Goal: Communication & Community: Answer question/provide support

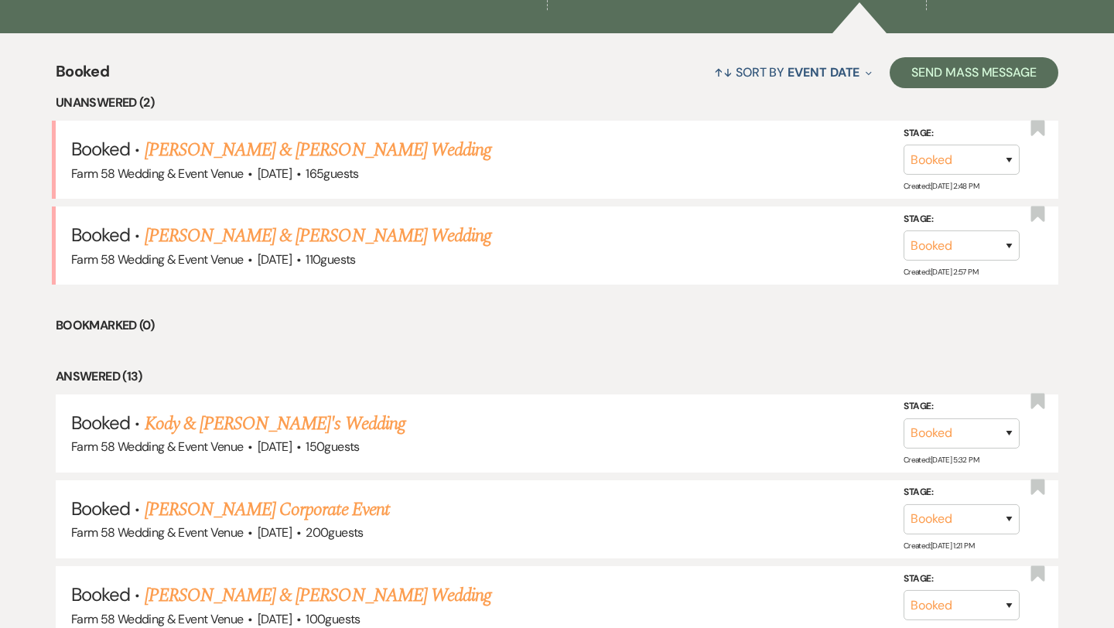
scroll to position [667, 0]
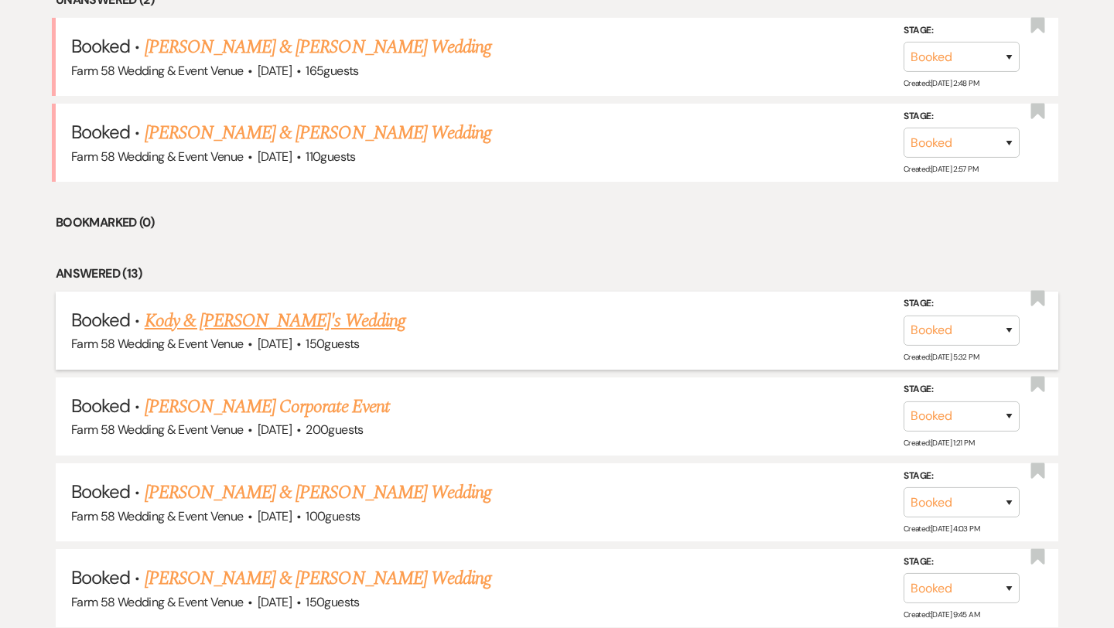
click at [238, 316] on link "Kody & [PERSON_NAME]'s Wedding" at bounding box center [275, 321] width 261 height 28
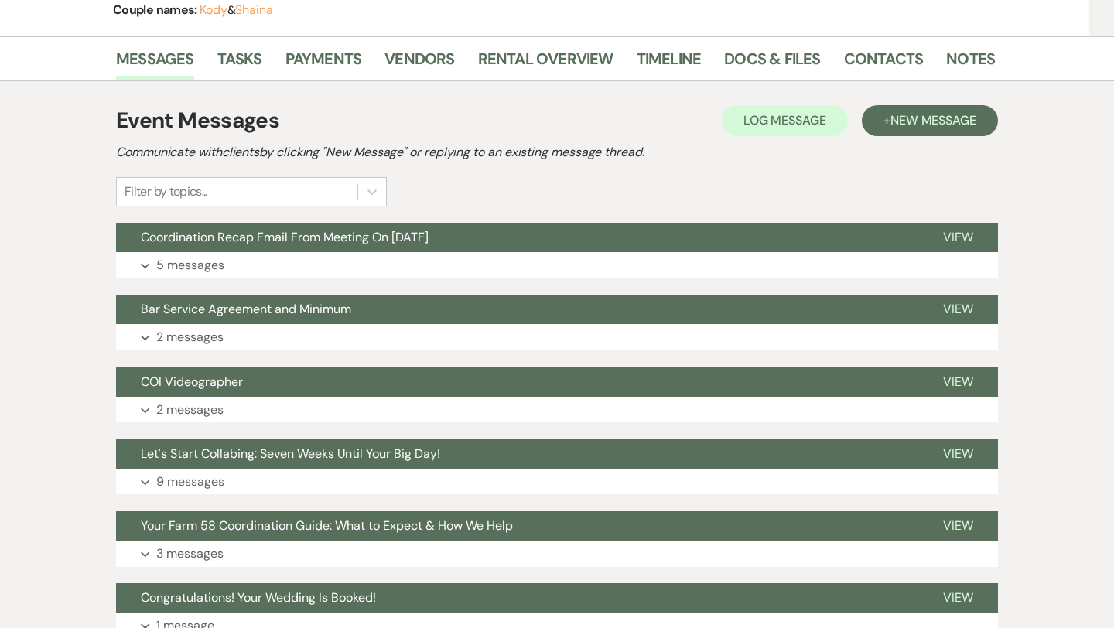
scroll to position [238, 0]
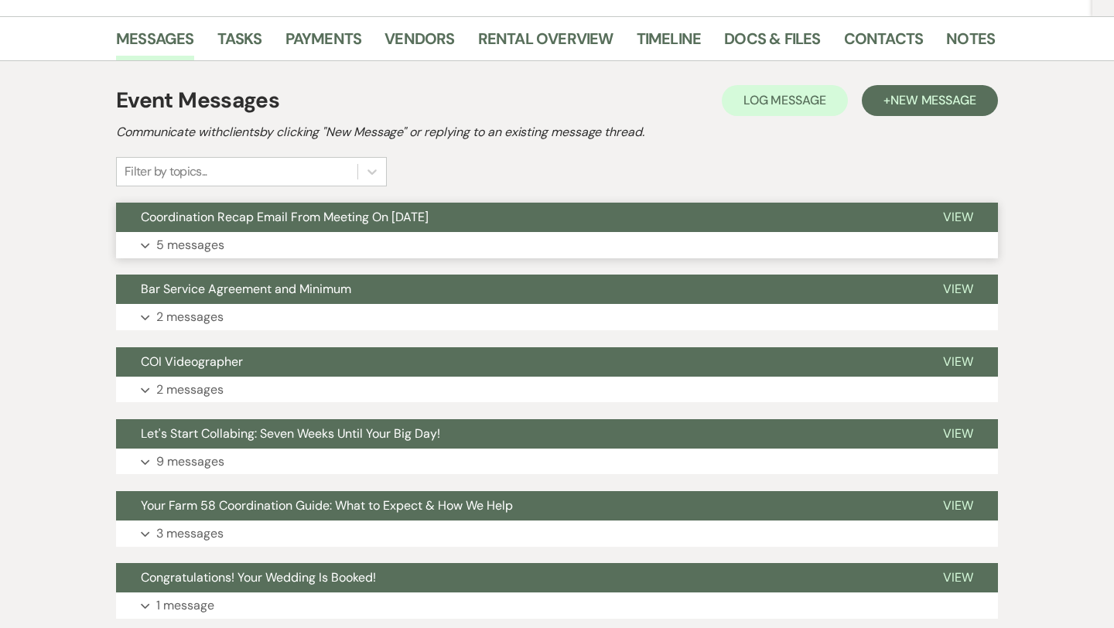
click at [167, 252] on p "5 messages" at bounding box center [190, 245] width 68 height 20
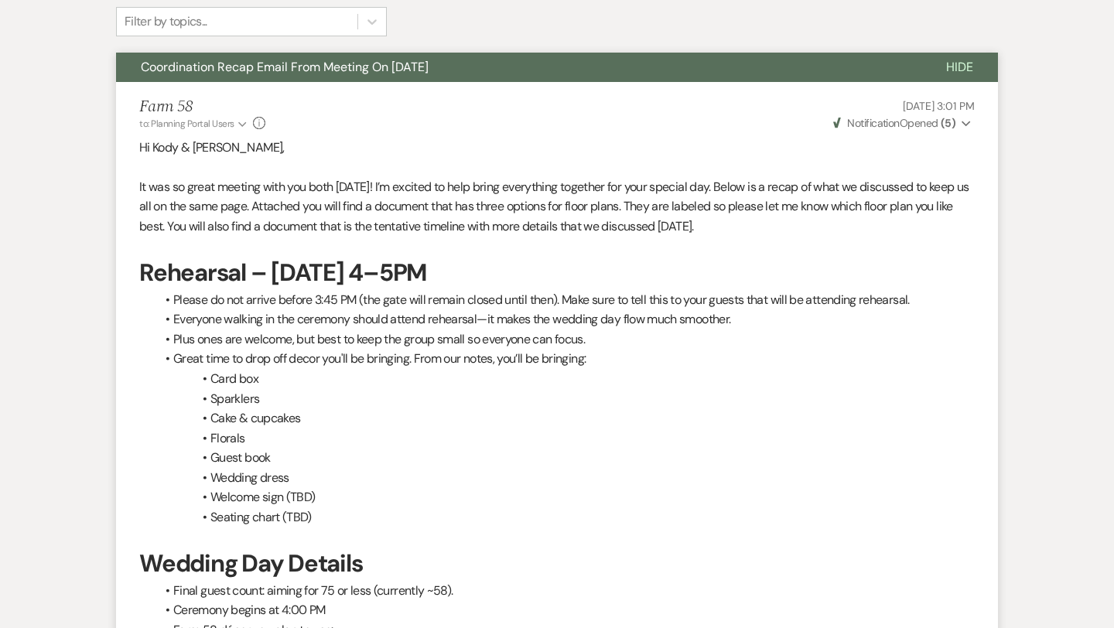
scroll to position [0, 0]
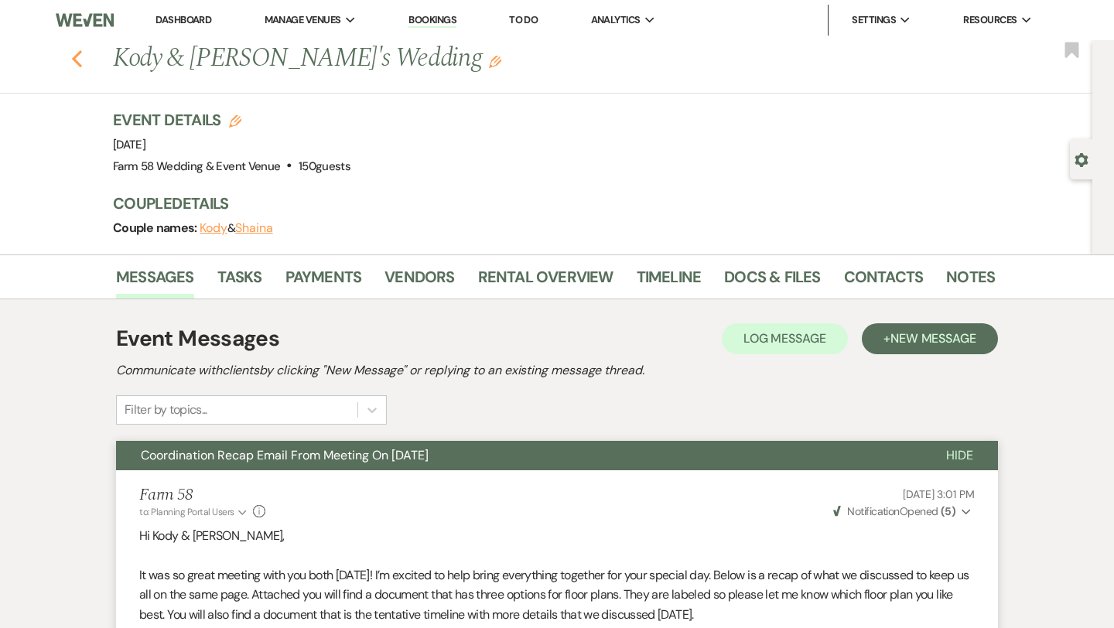
click at [77, 63] on use "button" at bounding box center [77, 58] width 10 height 17
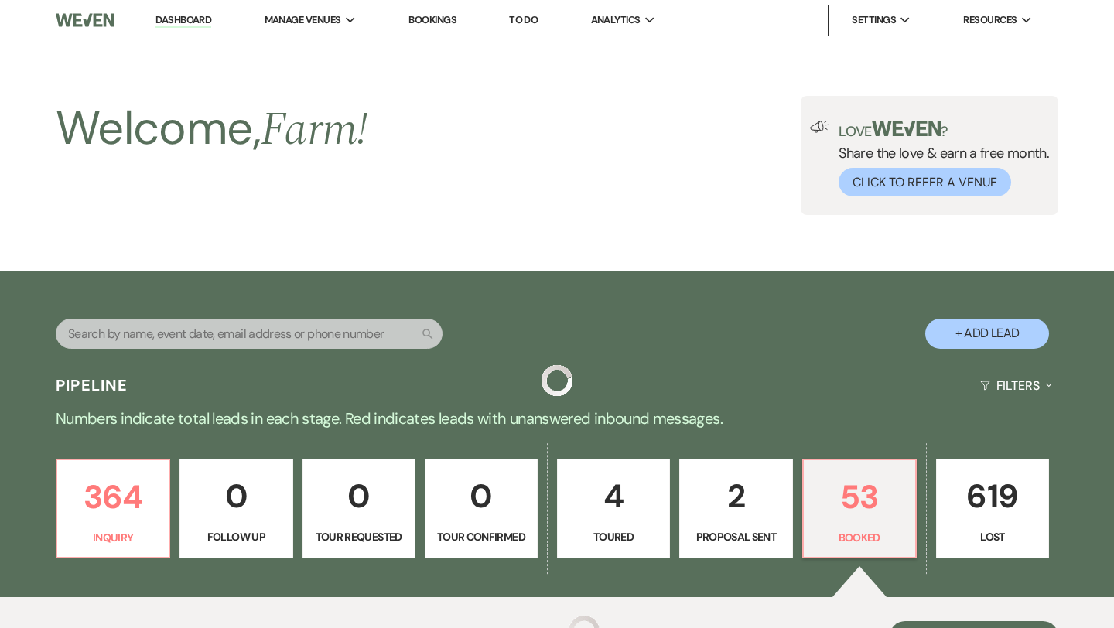
scroll to position [667, 0]
